Goal: Task Accomplishment & Management: Use online tool/utility

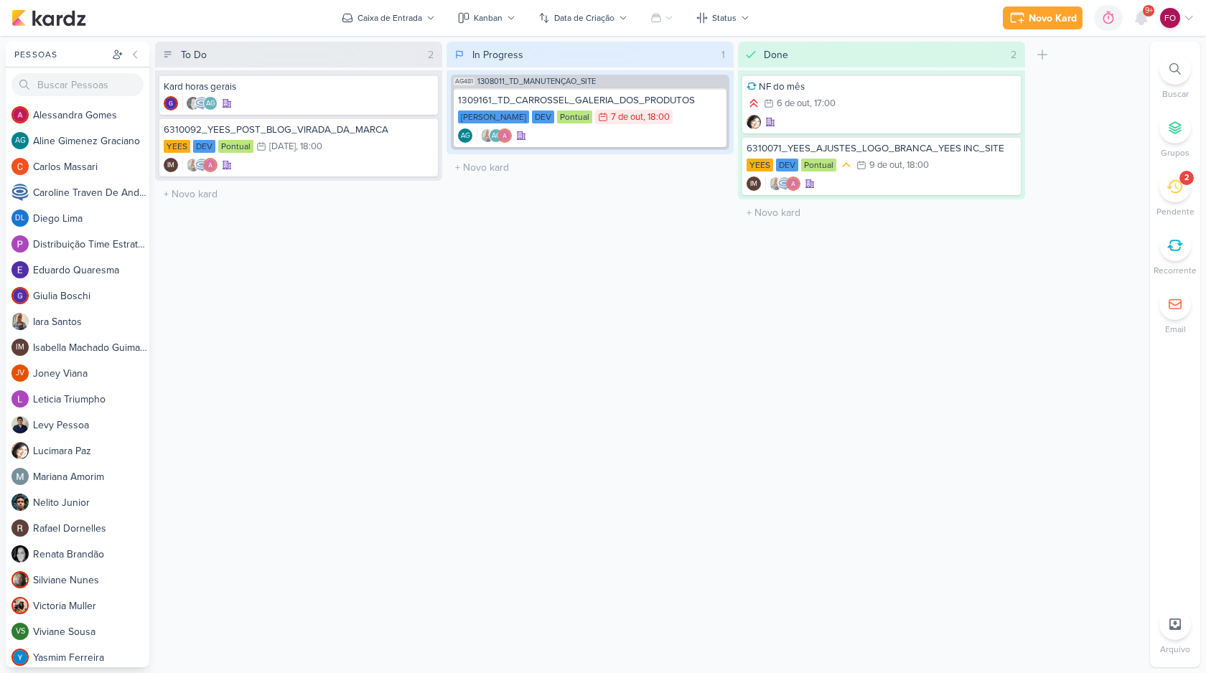
click at [1174, 184] on icon at bounding box center [1175, 187] width 16 height 16
click at [1178, 191] on icon at bounding box center [1175, 187] width 16 height 14
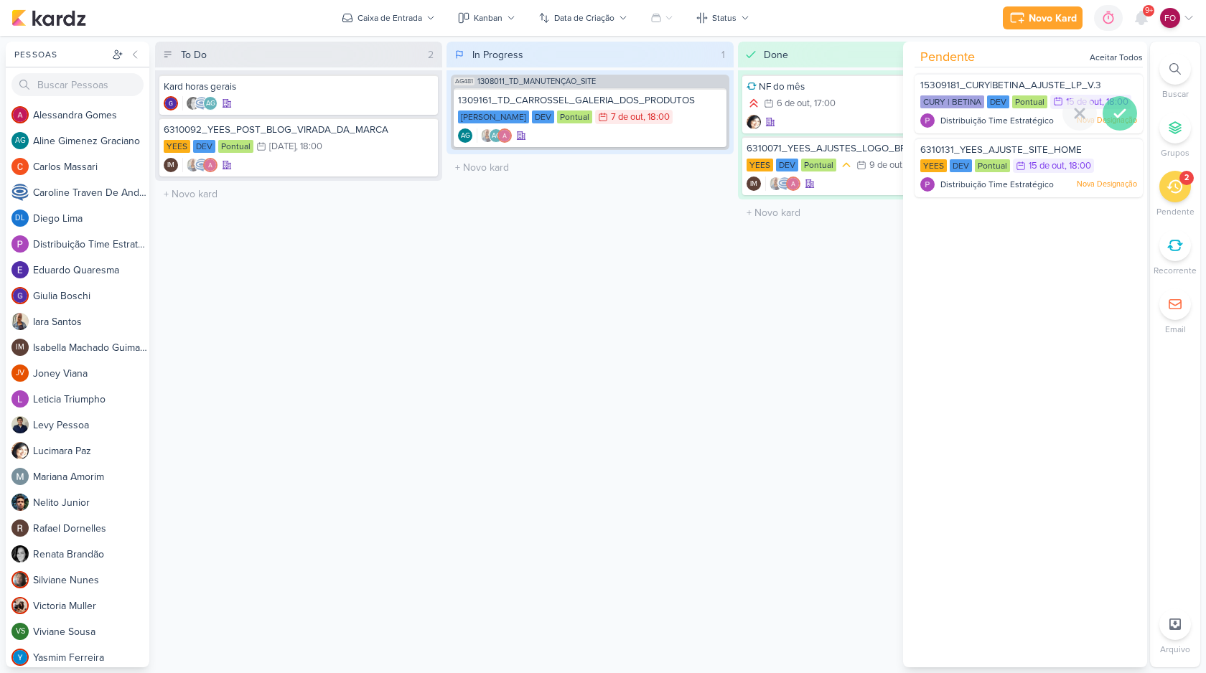
click at [1112, 118] on div at bounding box center [1120, 113] width 34 height 34
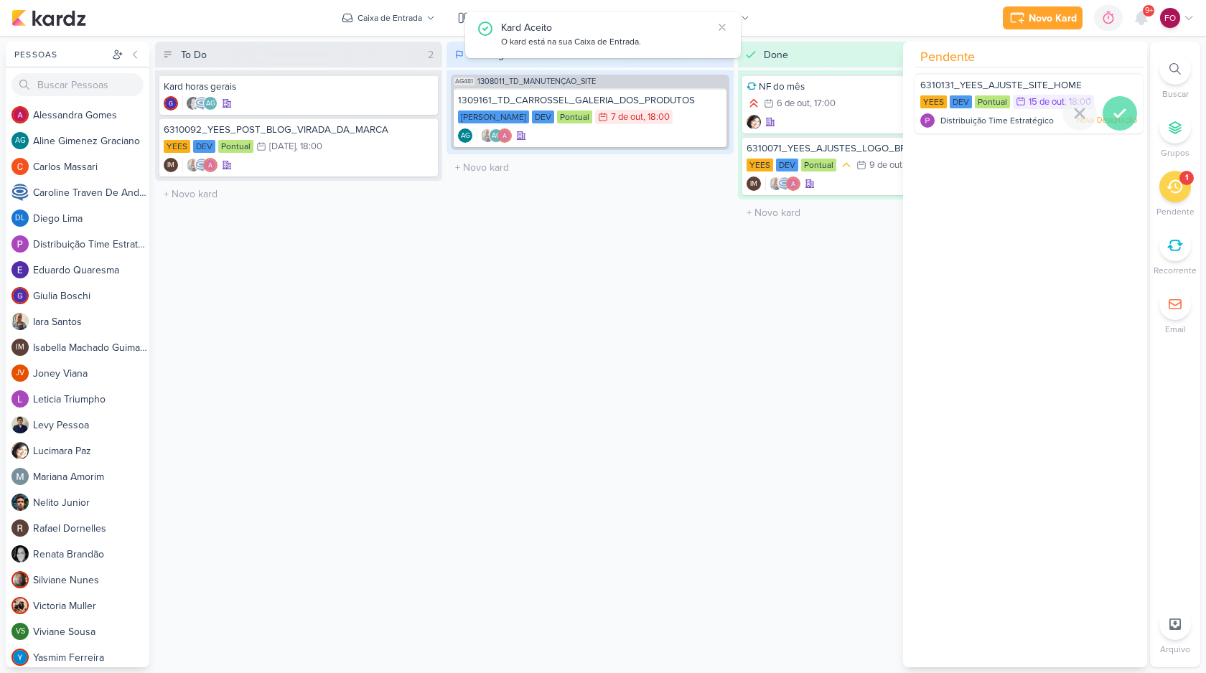
click at [1115, 116] on icon at bounding box center [1119, 113] width 17 height 17
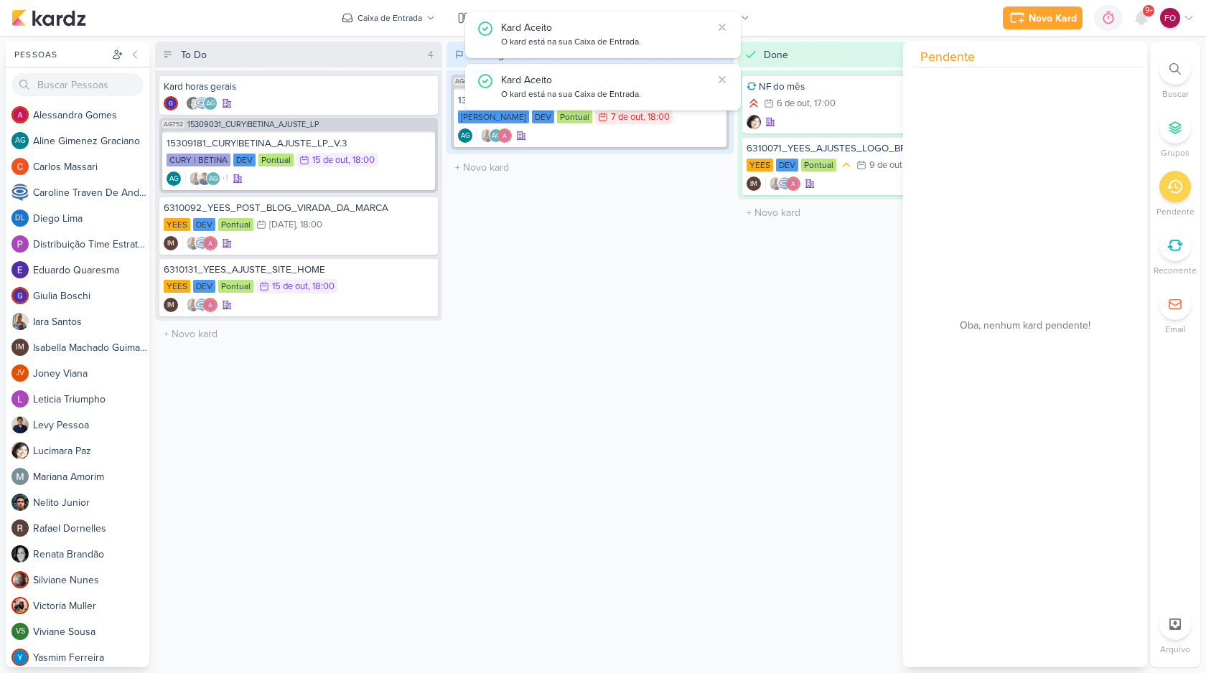
click at [666, 345] on div "In Progress 1 Mover Para Esquerda Mover Para Direita [GEOGRAPHIC_DATA] AG481 13…" at bounding box center [590, 355] width 287 height 626
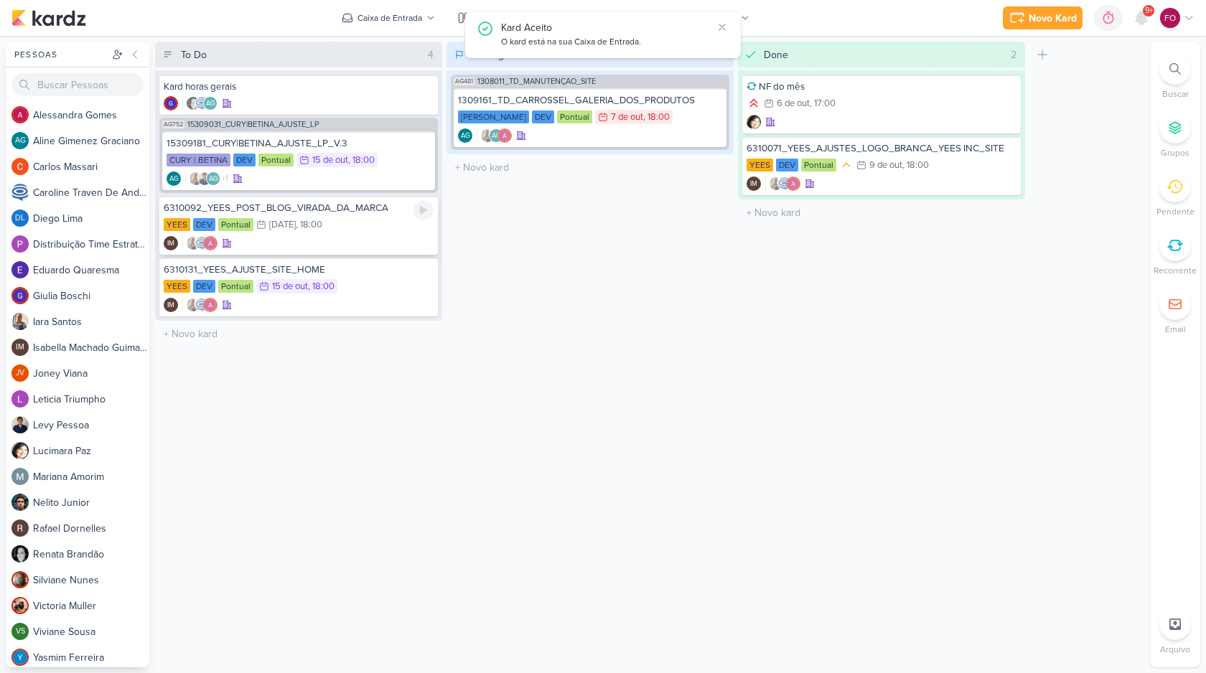
click at [376, 225] on div "YEES DEV Pontual 16/10 [DATE] 18:00" at bounding box center [299, 226] width 270 height 16
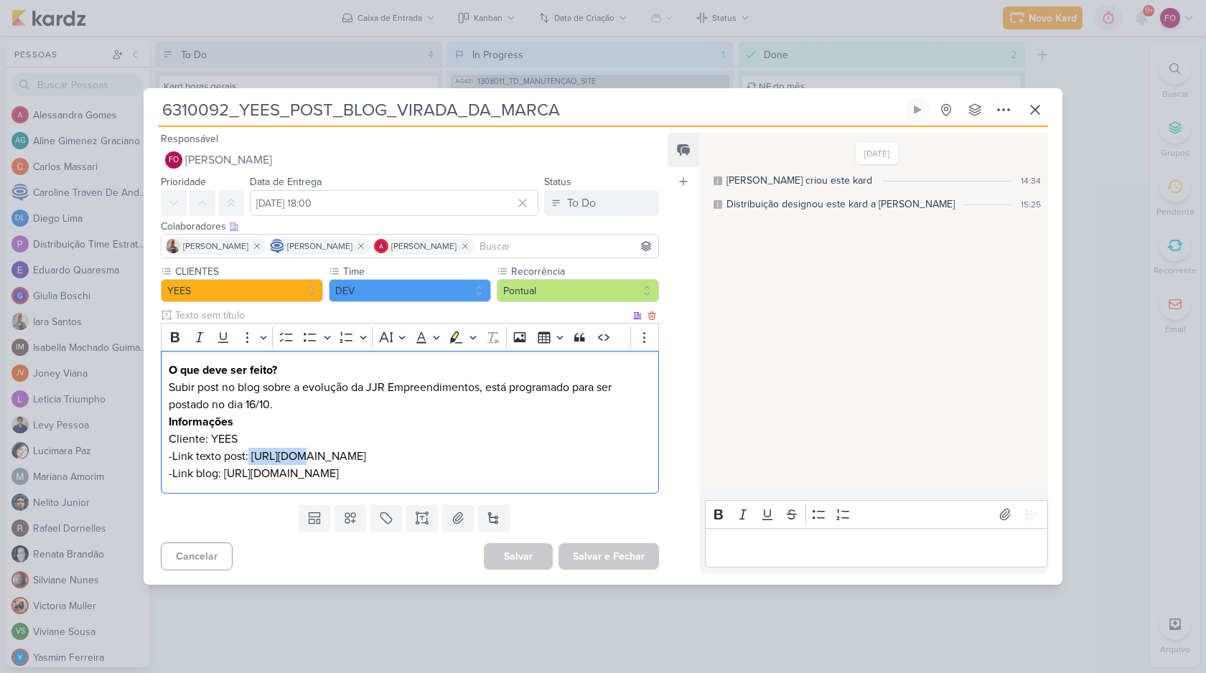
drag, startPoint x: 248, startPoint y: 449, endPoint x: 282, endPoint y: 454, distance: 34.1
click at [289, 452] on p "-Link texto post: [URL][DOMAIN_NAME]" at bounding box center [410, 456] width 482 height 17
click at [268, 454] on p "-Link texto post: [URL][DOMAIN_NAME]" at bounding box center [410, 456] width 482 height 17
drag, startPoint x: 251, startPoint y: 447, endPoint x: 190, endPoint y: 462, distance: 62.9
click at [190, 462] on p "-Link texto post: [URL][DOMAIN_NAME]" at bounding box center [410, 456] width 482 height 17
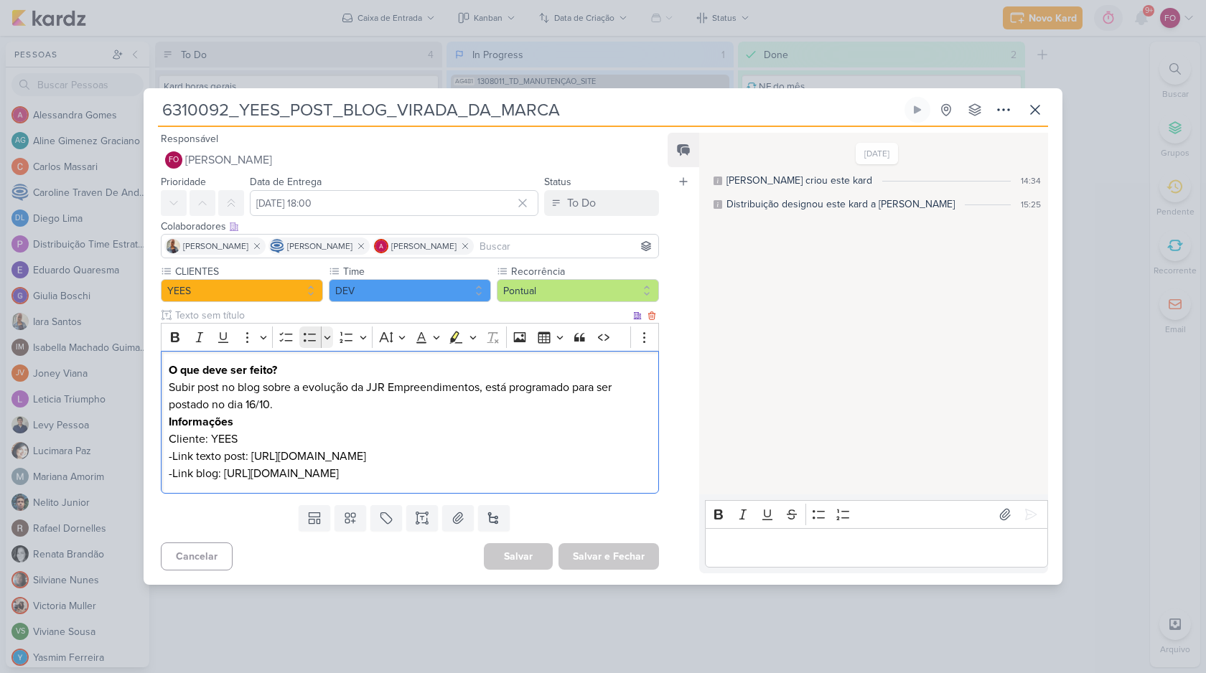
copy p "[URL][DOMAIN_NAME]"
